Goal: Task Accomplishment & Management: Manage account settings

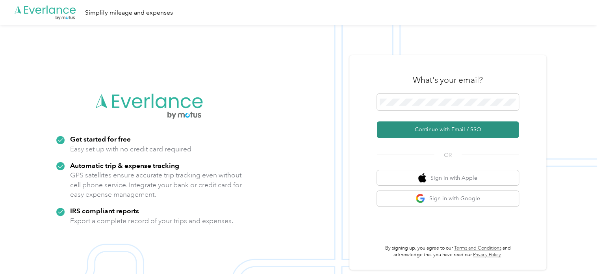
click at [413, 126] on button "Continue with Email / SSO" at bounding box center [448, 129] width 142 height 17
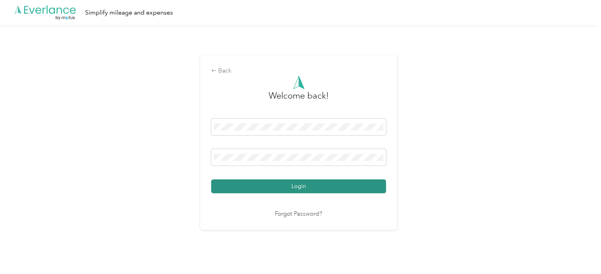
click at [315, 188] on button "Login" at bounding box center [298, 186] width 175 height 14
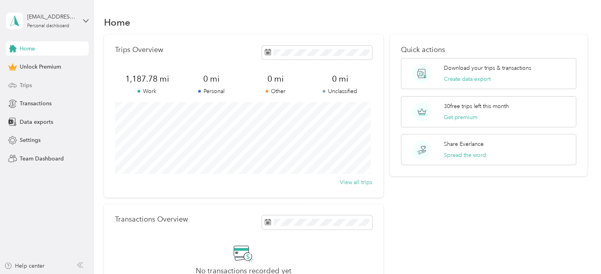
click at [25, 90] on div "Trips" at bounding box center [47, 85] width 83 height 14
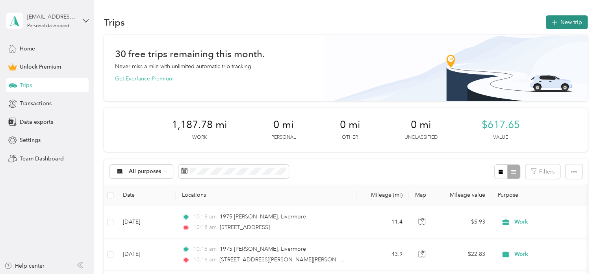
click at [553, 22] on icon "button" at bounding box center [554, 22] width 9 height 9
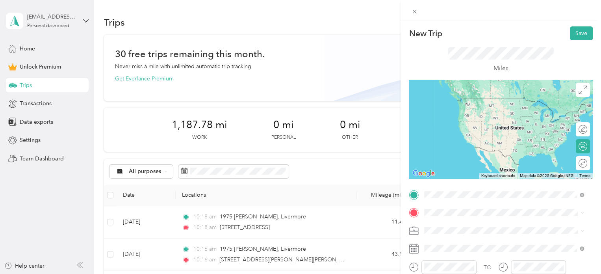
click at [455, 229] on span "1975 Ivy Common Livermore, [US_STATE][GEOGRAPHIC_DATA], [GEOGRAPHIC_DATA]" at bounding box center [510, 229] width 142 height 21
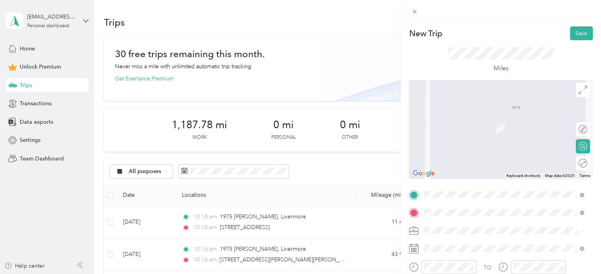
click at [486, 122] on div "[STREET_ADDRESS][US_STATE]" at bounding box center [504, 116] width 154 height 11
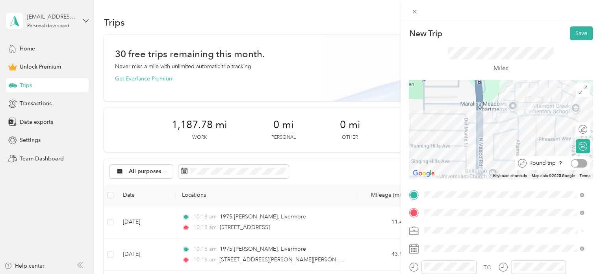
click at [576, 164] on div at bounding box center [578, 163] width 17 height 8
click at [411, 231] on icon at bounding box center [413, 229] width 9 height 3
click at [431, 120] on span "Work" at bounding box center [433, 120] width 13 height 7
click at [572, 33] on button "Save" at bounding box center [581, 33] width 23 height 14
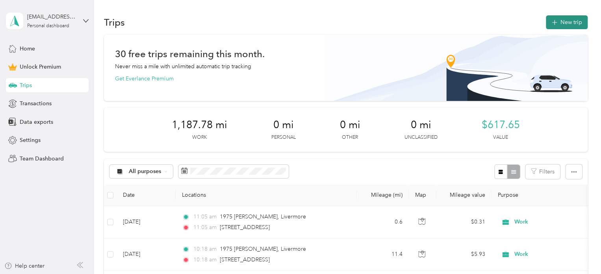
click at [552, 20] on icon "button" at bounding box center [554, 22] width 9 height 9
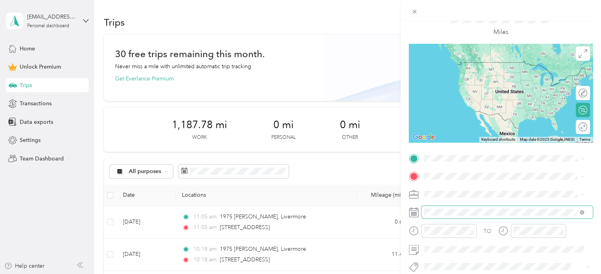
scroll to position [37, 0]
click at [474, 85] on div "[STREET_ADDRESS][US_STATE]" at bounding box center [504, 79] width 154 height 11
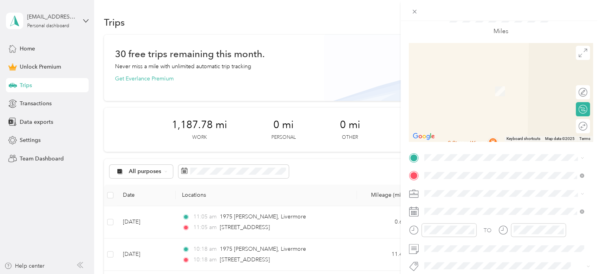
click at [445, 187] on span "1975 Ivy Common Livermore, [US_STATE][GEOGRAPHIC_DATA], [GEOGRAPHIC_DATA]" at bounding box center [510, 192] width 142 height 21
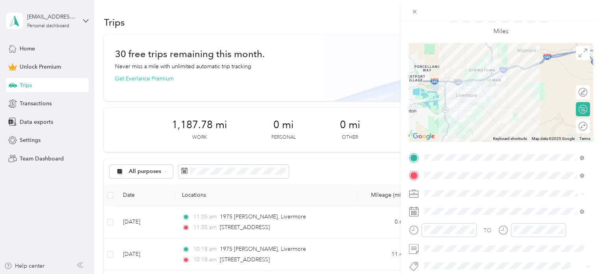
click at [414, 193] on icon at bounding box center [414, 194] width 10 height 10
click at [433, 77] on li "Work" at bounding box center [503, 83] width 165 height 14
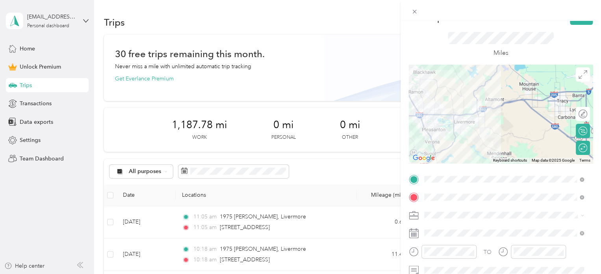
scroll to position [0, 0]
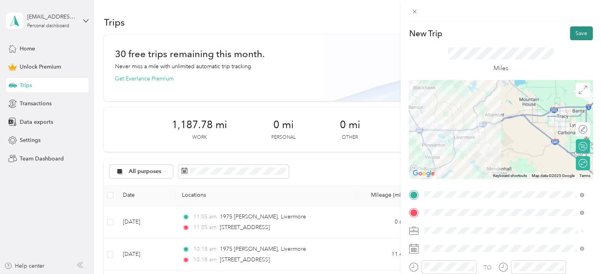
click at [573, 30] on button "Save" at bounding box center [581, 33] width 23 height 14
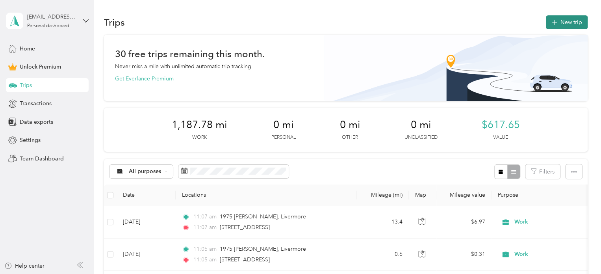
click at [557, 23] on button "New trip" at bounding box center [567, 22] width 42 height 14
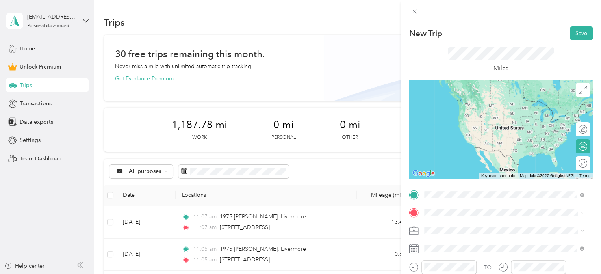
click at [449, 222] on span "1975 Ivy Common Livermore, [US_STATE][GEOGRAPHIC_DATA], [GEOGRAPHIC_DATA]" at bounding box center [510, 229] width 142 height 21
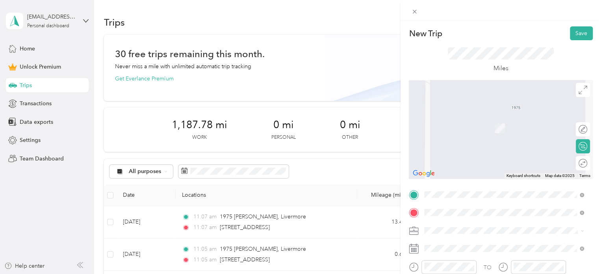
click at [484, 120] on span "[STREET_ADDRESS][US_STATE]" at bounding box center [478, 116] width 79 height 7
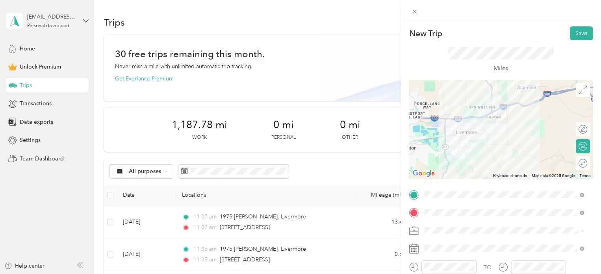
click at [435, 123] on li "Work" at bounding box center [503, 120] width 165 height 14
click at [414, 247] on icon at bounding box center [414, 248] width 10 height 10
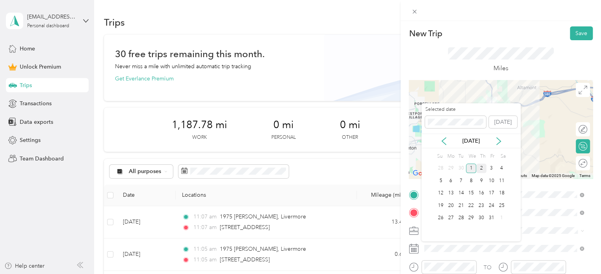
click at [481, 168] on div "2" at bounding box center [481, 168] width 10 height 10
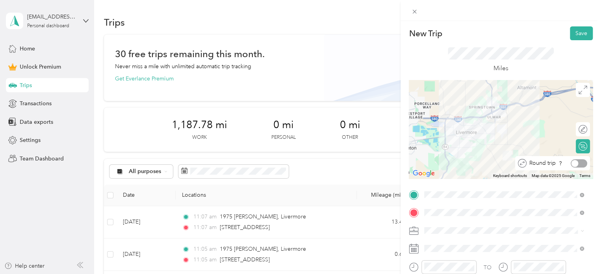
click at [578, 165] on div at bounding box center [578, 163] width 17 height 8
click at [572, 33] on button "Save" at bounding box center [581, 33] width 23 height 14
